Goal: Transaction & Acquisition: Book appointment/travel/reservation

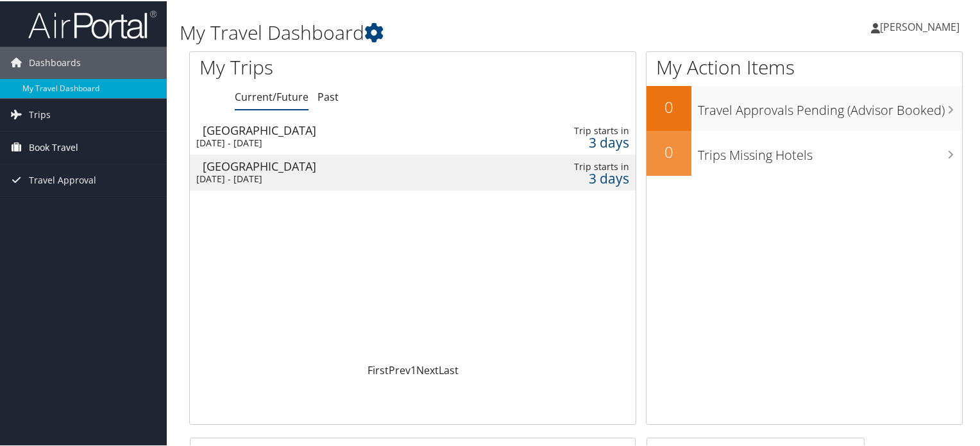
click at [47, 142] on span "Book Travel" at bounding box center [53, 146] width 49 height 32
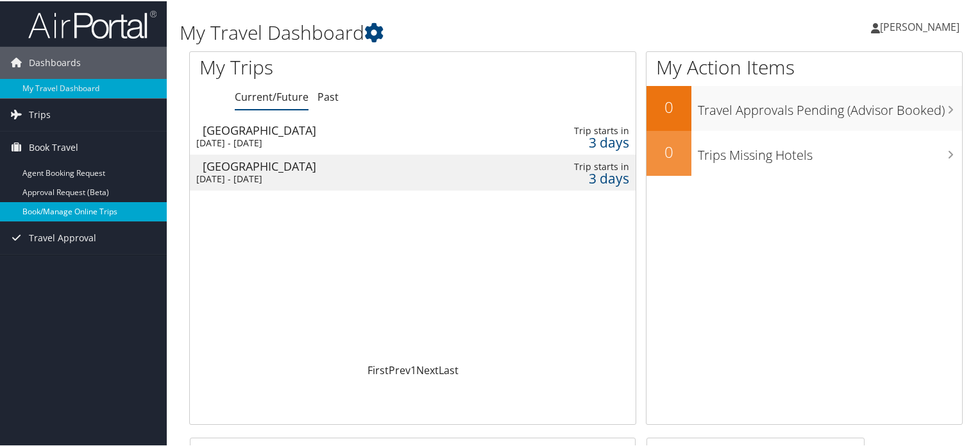
click at [67, 208] on link "Book/Manage Online Trips" at bounding box center [83, 210] width 167 height 19
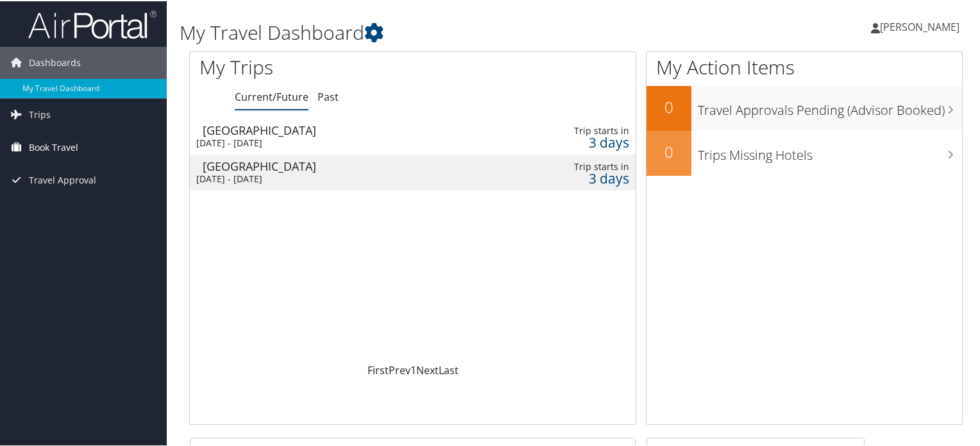
click at [54, 146] on span "Book Travel" at bounding box center [53, 146] width 49 height 32
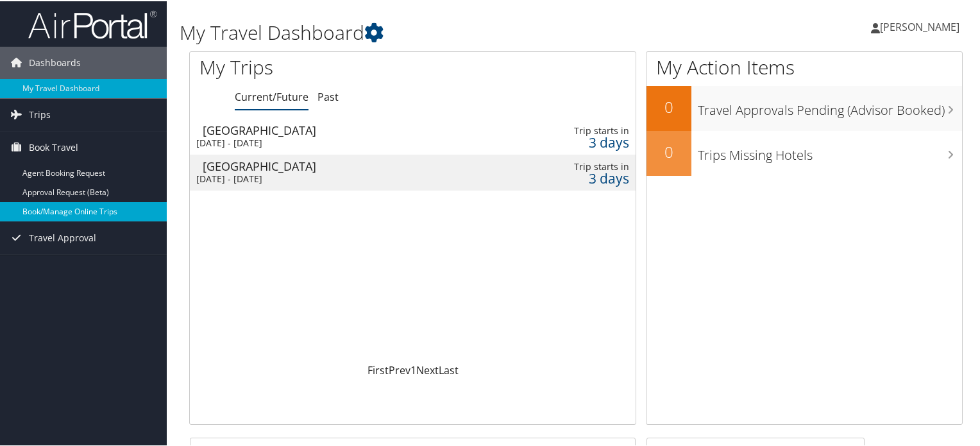
click at [60, 214] on link "Book/Manage Online Trips" at bounding box center [83, 210] width 167 height 19
